Goal: Transaction & Acquisition: Purchase product/service

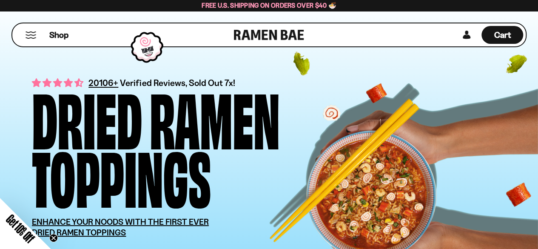
drag, startPoint x: 540, startPoint y: 15, endPoint x: 544, endPoint y: 26, distance: 10.9
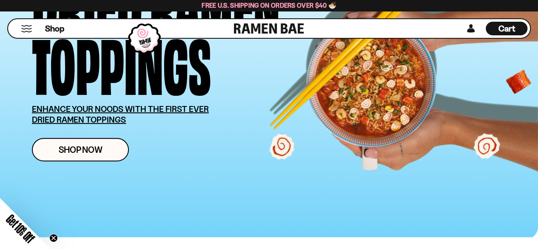
scroll to position [102, 0]
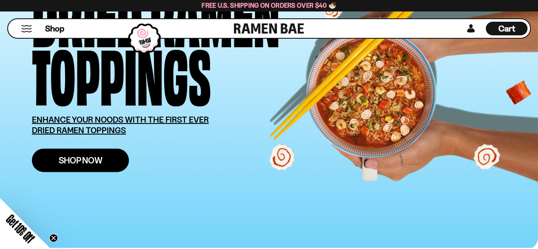
click at [85, 160] on span "Shop Now" at bounding box center [81, 160] width 44 height 9
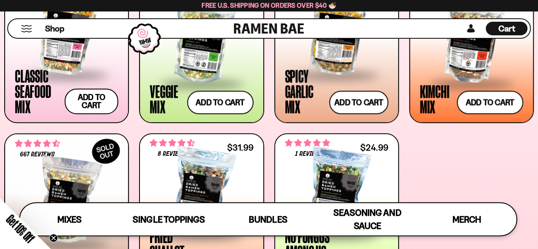
scroll to position [366, 0]
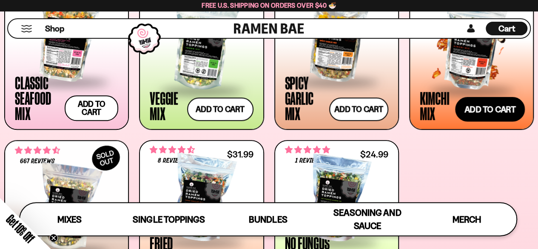
click at [487, 106] on button "Add to cart Add — Regular price $25.99 Regular price Sale price $25.99 Unit pri…" at bounding box center [490, 109] width 70 height 25
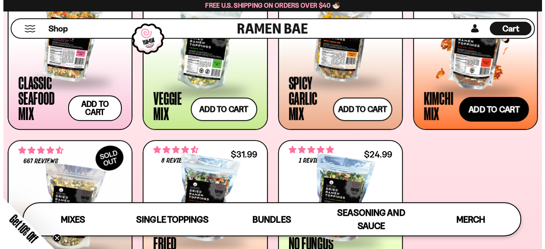
scroll to position [368, 0]
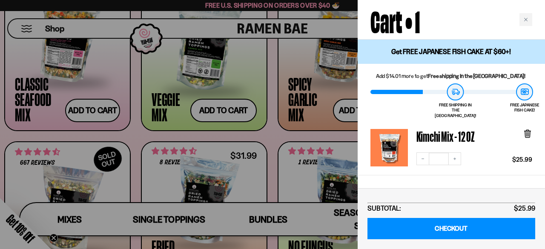
click at [274, 135] on div at bounding box center [272, 124] width 545 height 249
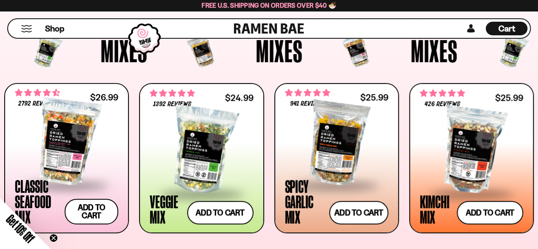
scroll to position [280, 0]
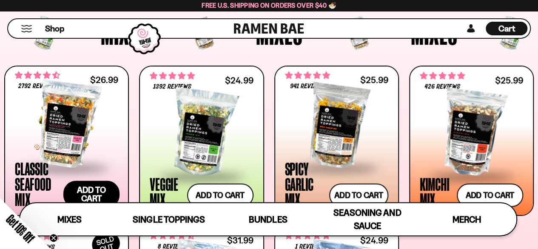
click at [103, 187] on button "Add to cart Add — Regular price $26.99 Regular price Sale price $26.99 Unit pri…" at bounding box center [91, 193] width 57 height 27
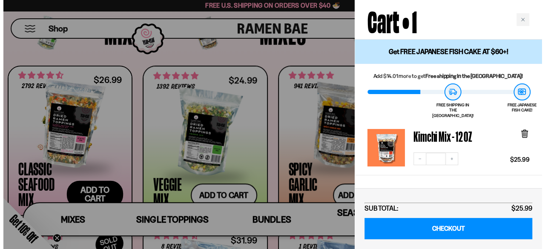
scroll to position [282, 0]
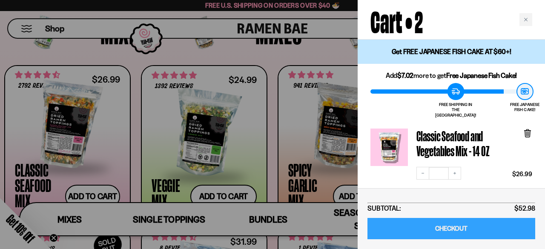
click at [443, 225] on link "CHECKOUT" at bounding box center [451, 229] width 168 height 22
